Goal: Information Seeking & Learning: Understand process/instructions

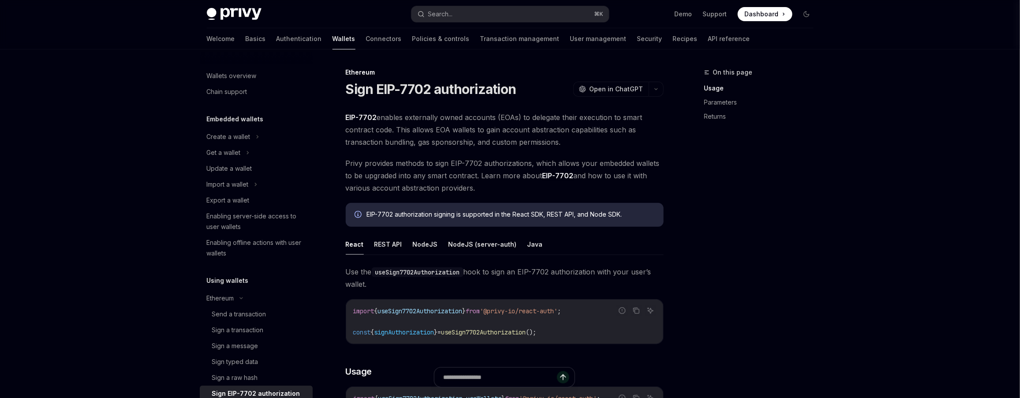
scroll to position [115, 0]
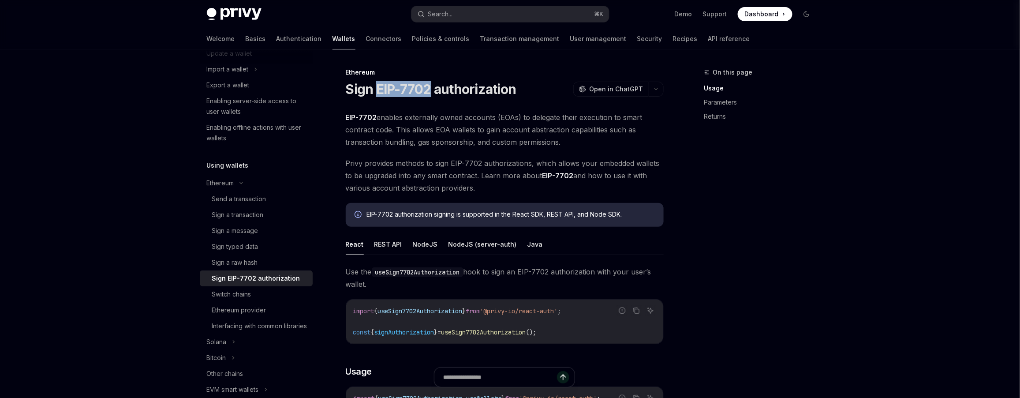
drag, startPoint x: 379, startPoint y: 89, endPoint x: 433, endPoint y: 94, distance: 53.6
click at [433, 94] on h1 "Sign EIP-7702 authorization" at bounding box center [431, 89] width 171 height 16
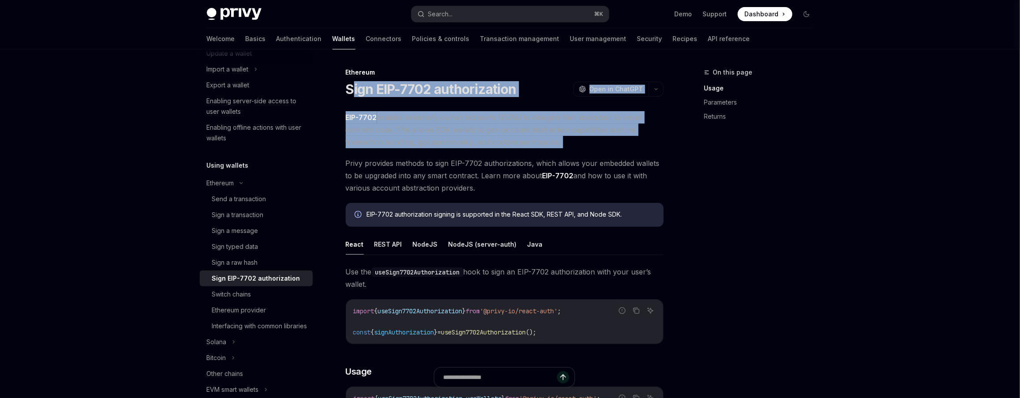
drag, startPoint x: 353, startPoint y: 92, endPoint x: 452, endPoint y: 153, distance: 117.0
click at [264, 216] on div "Sign a transaction" at bounding box center [238, 214] width 52 height 11
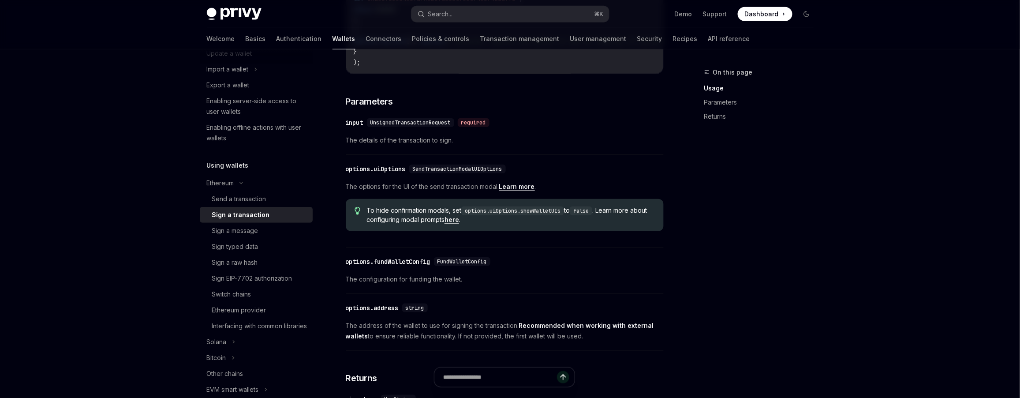
scroll to position [331, 0]
type textarea "*"
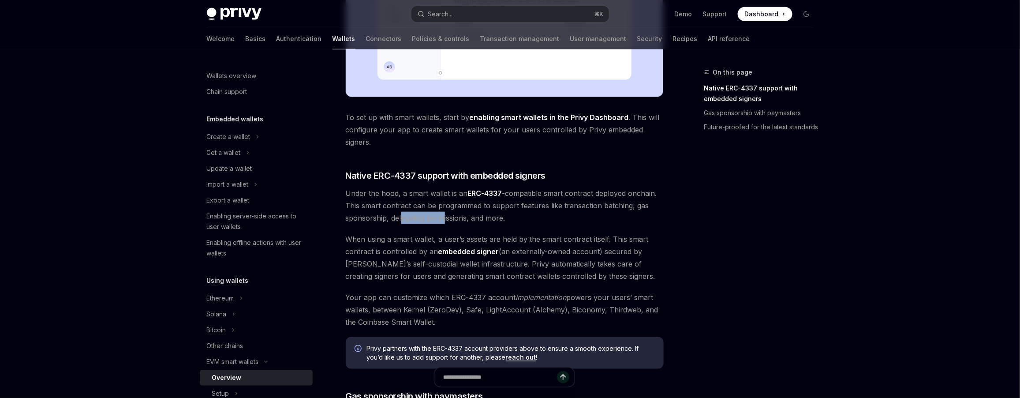
scroll to position [378, 0]
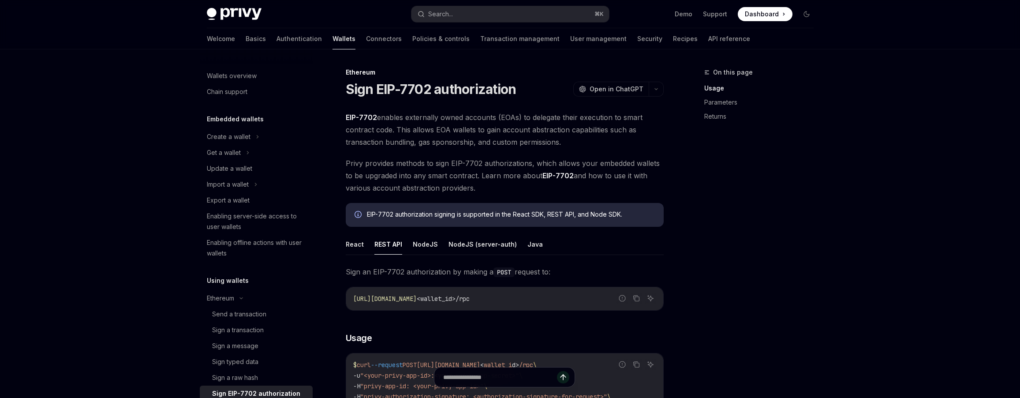
scroll to position [213, 0]
